Goal: Check status: Check status

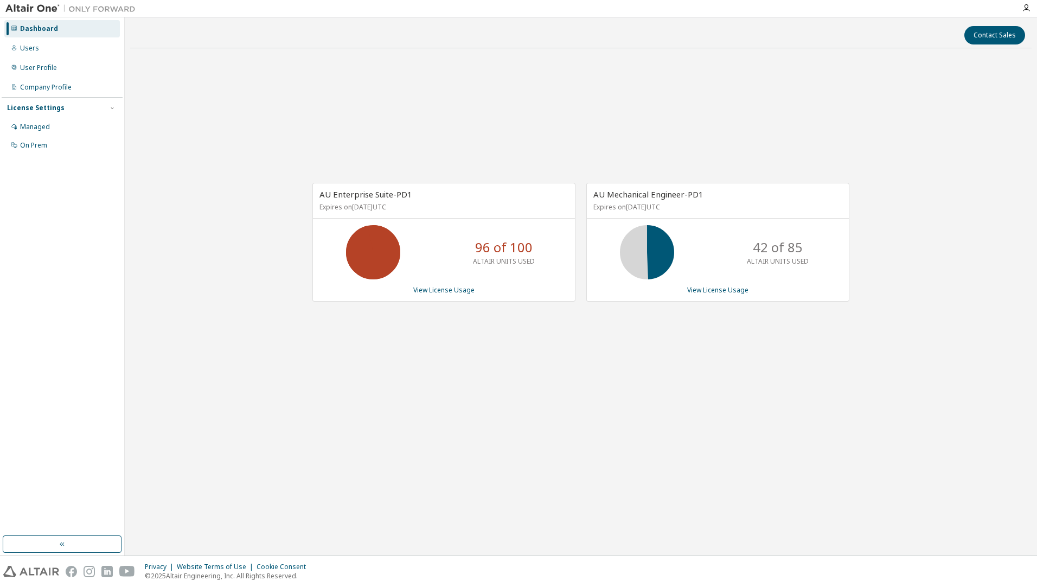
click at [331, 368] on div "AU Enterprise Suite-PD1 Expires on [DATE] UTC 96 of 100 ALTAIR UNITS USED View …" at bounding box center [581, 247] width 902 height 381
